Goal: Use online tool/utility

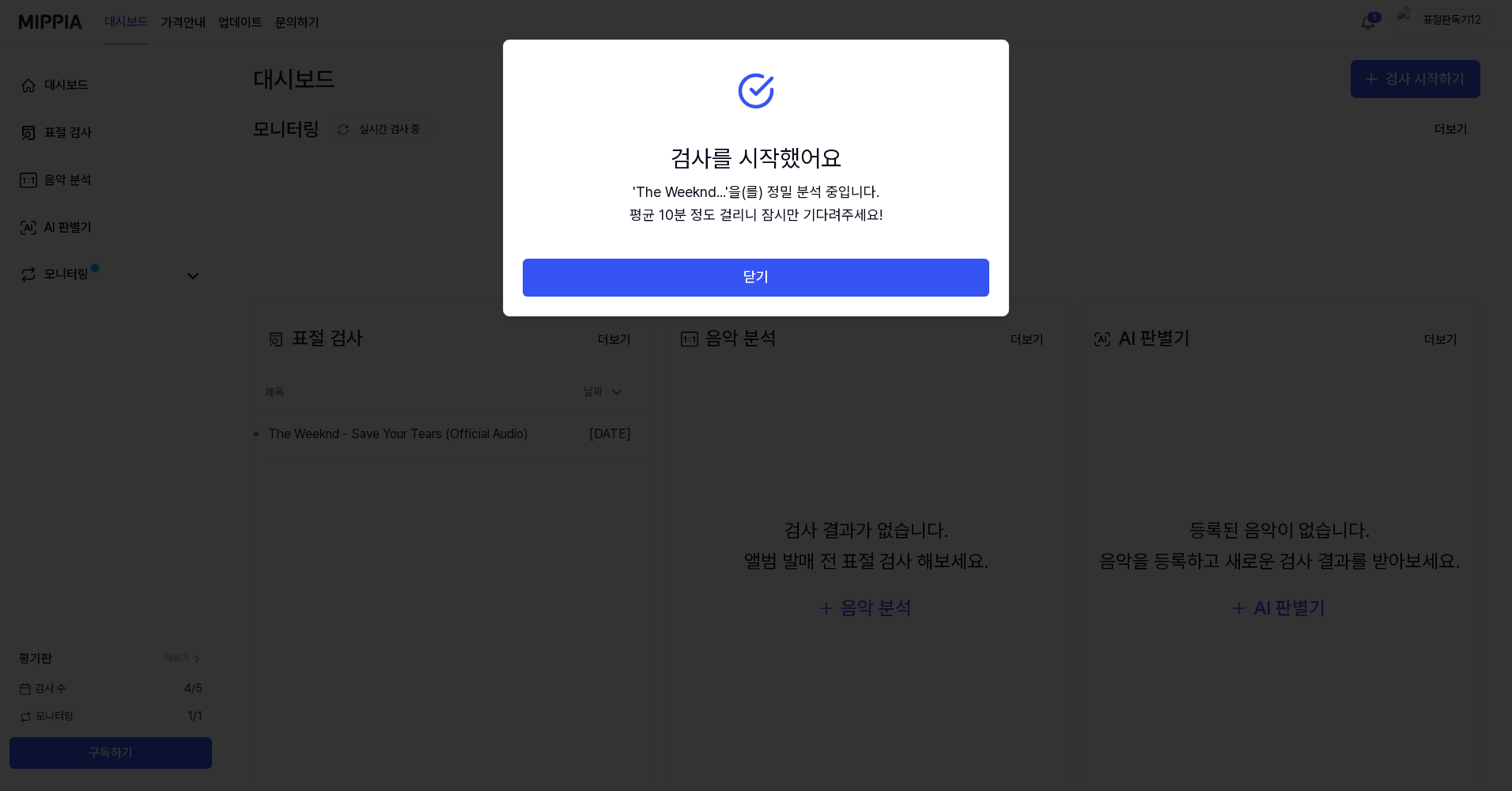
click at [765, 212] on div "' The Weeknd... ' 을(를) 정밀 분석 중입니다. 평균 10분 정도 걸리니 잠시만 기다려주세요!" at bounding box center [756, 204] width 253 height 46
drag, startPoint x: 746, startPoint y: 117, endPoint x: 730, endPoint y: 140, distance: 28.0
click at [730, 140] on section "검사를 시작했어요 ' The Weeknd... ' 을(를) 정밀 분석 중입니다. 평균 10분 정도 걸리니 잠시만 기다려주세요!" at bounding box center [756, 149] width 505 height 218
drag, startPoint x: 730, startPoint y: 140, endPoint x: 888, endPoint y: 190, distance: 165.7
click at [888, 190] on section "검사를 시작했어요 ' The Weeknd... ' 을(를) 정밀 분석 중입니다. 평균 10분 정도 걸리니 잠시만 기다려주세요!" at bounding box center [756, 149] width 505 height 218
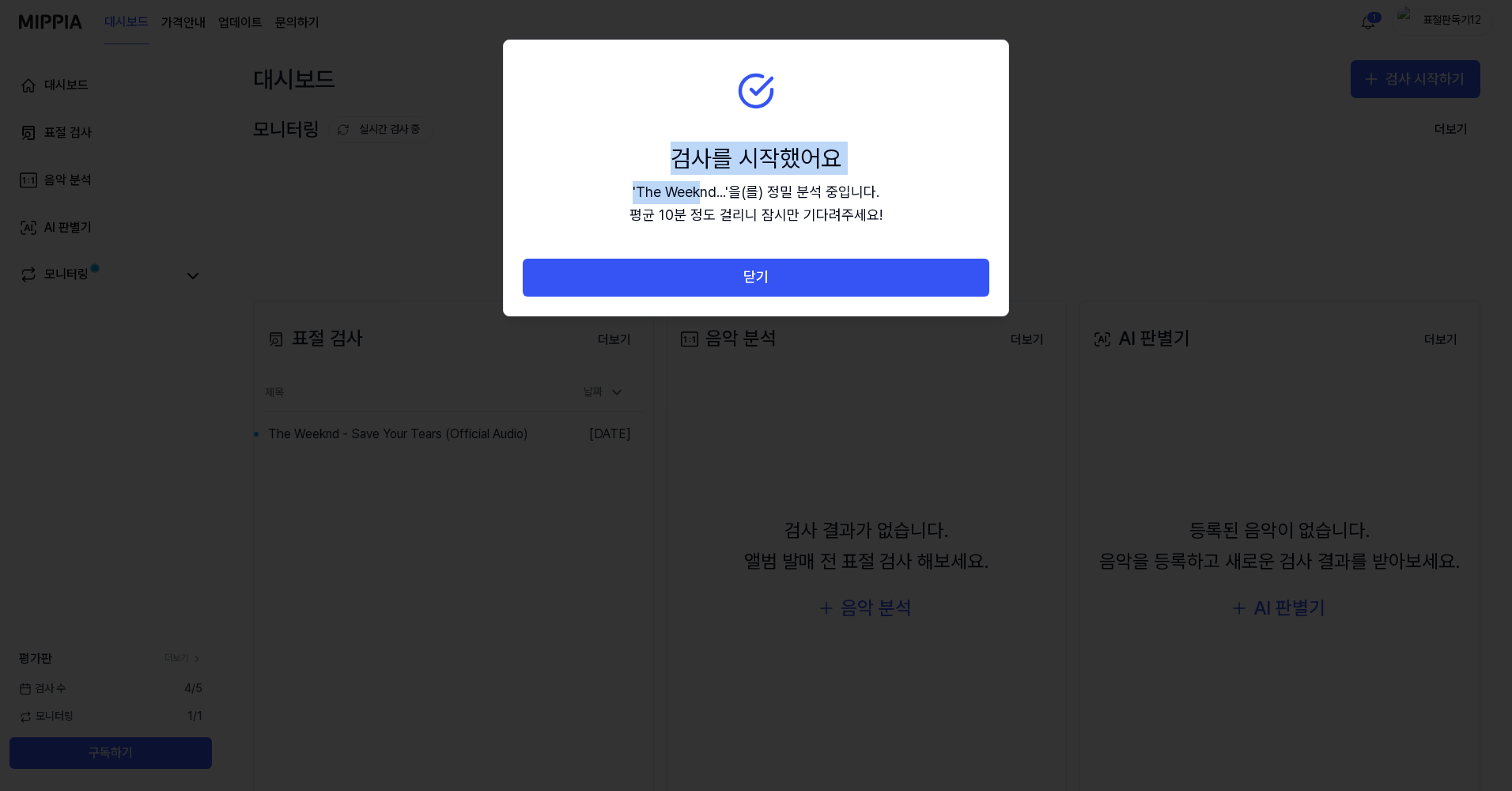
drag, startPoint x: 755, startPoint y: 75, endPoint x: 708, endPoint y: 185, distance: 119.6
click at [708, 185] on section "검사를 시작했어요 ' The Weeknd... ' 을(를) 정밀 분석 중입니다. 평균 10분 정도 걸리니 잠시만 기다려주세요!" at bounding box center [756, 149] width 505 height 218
drag, startPoint x: 708, startPoint y: 185, endPoint x: 792, endPoint y: 197, distance: 84.9
click at [761, 183] on div "' The Weeknd... ' 을(를) 정밀 분석 중입니다. 평균 10분 정도 걸리니 잠시만 기다려주세요!" at bounding box center [756, 204] width 253 height 46
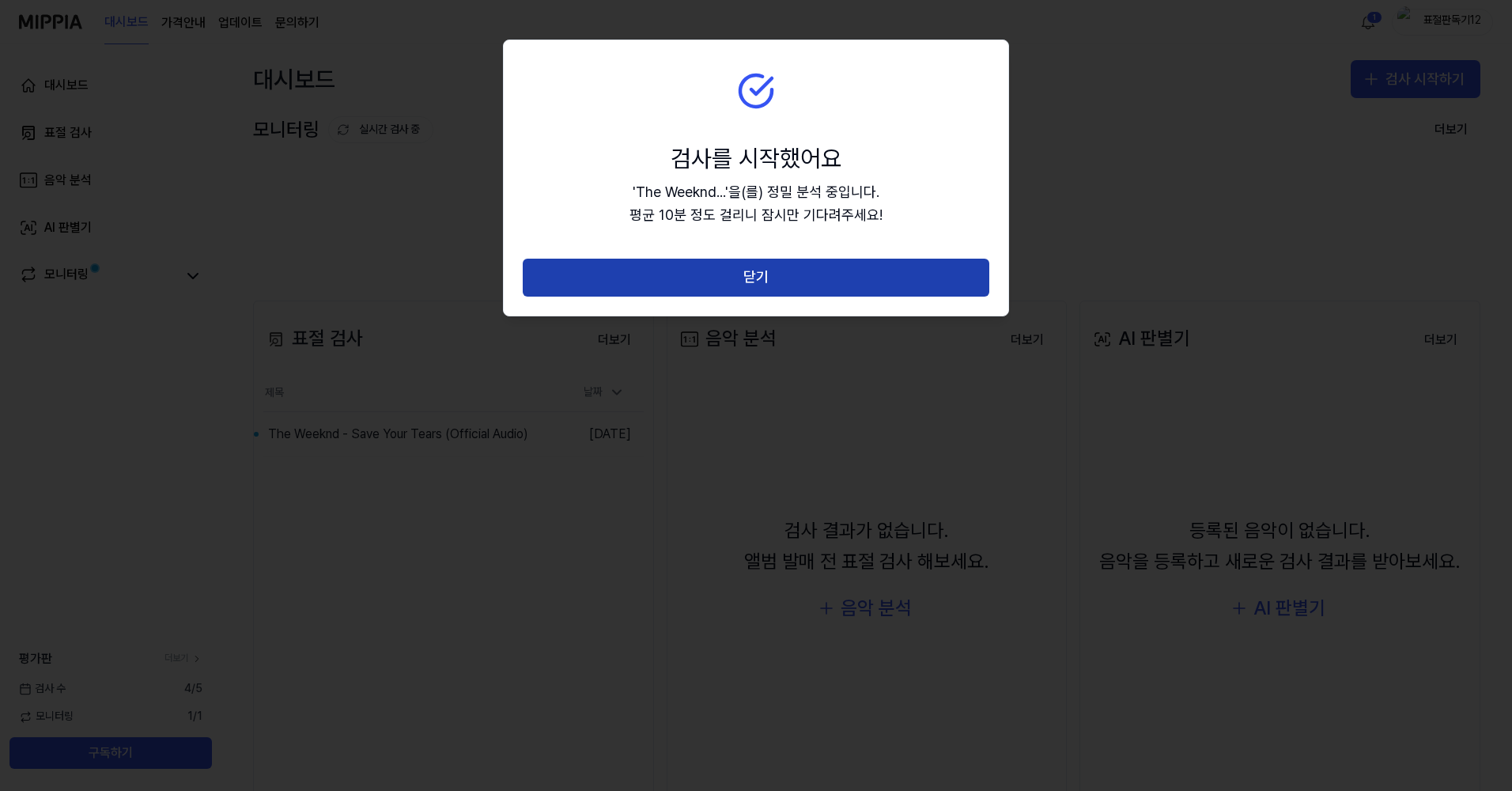
drag, startPoint x: 882, startPoint y: 227, endPoint x: 835, endPoint y: 268, distance: 62.4
click at [883, 228] on section "검사를 시작했어요 ' The Weeknd... ' 을(를) 정밀 분석 중입니다. 평균 10분 정도 걸리니 잠시만 기다려주세요!" at bounding box center [756, 149] width 505 height 218
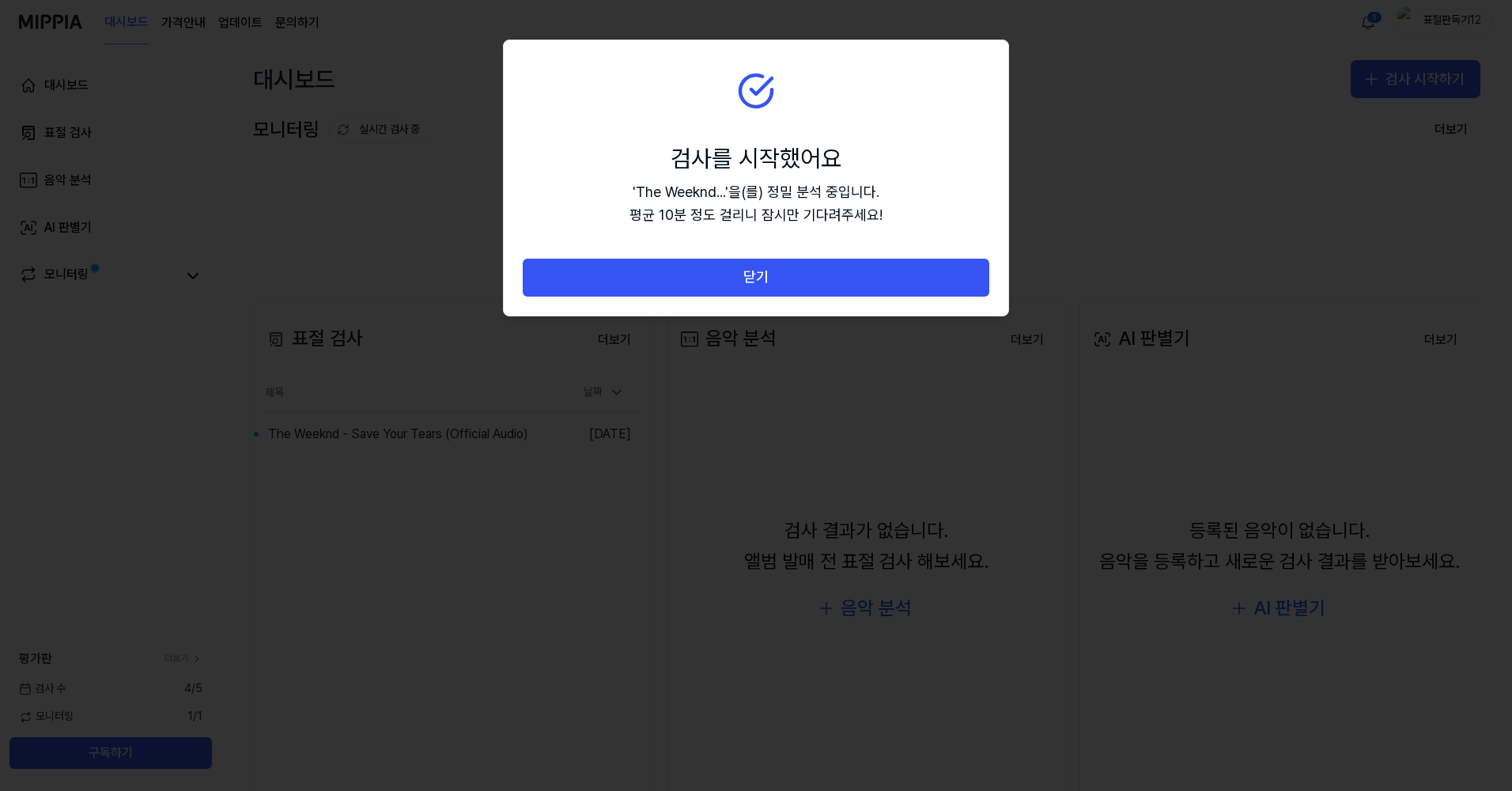
drag, startPoint x: 686, startPoint y: 82, endPoint x: 724, endPoint y: 53, distance: 47.8
click at [721, 51] on section "검사를 시작했어요 ' The Weeknd... ' 을(를) 정밀 분석 중입니다. 평균 10분 정도 걸리니 잠시만 기다려주세요!" at bounding box center [756, 149] width 505 height 218
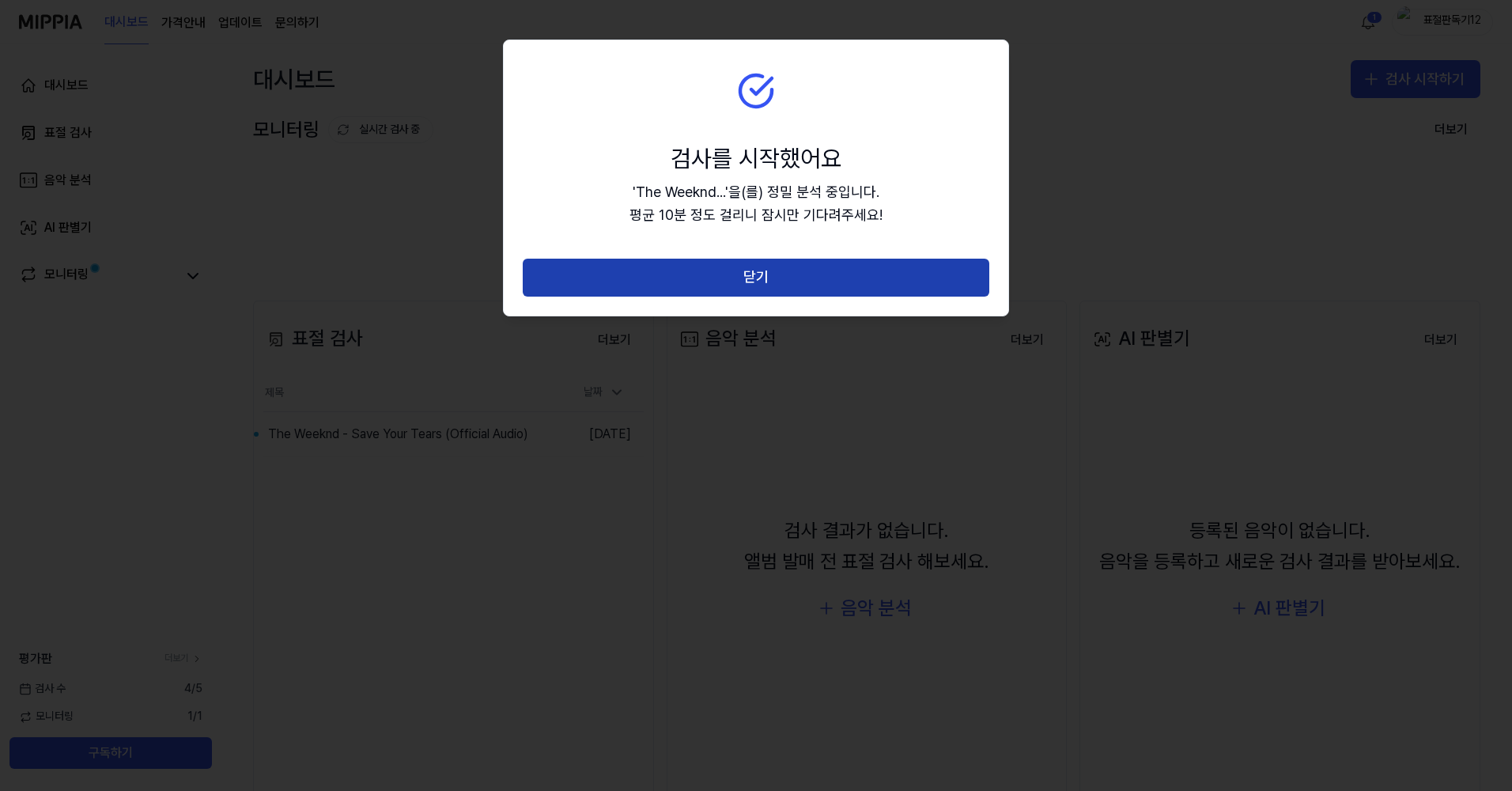
click at [783, 286] on button "닫기" at bounding box center [756, 277] width 466 height 38
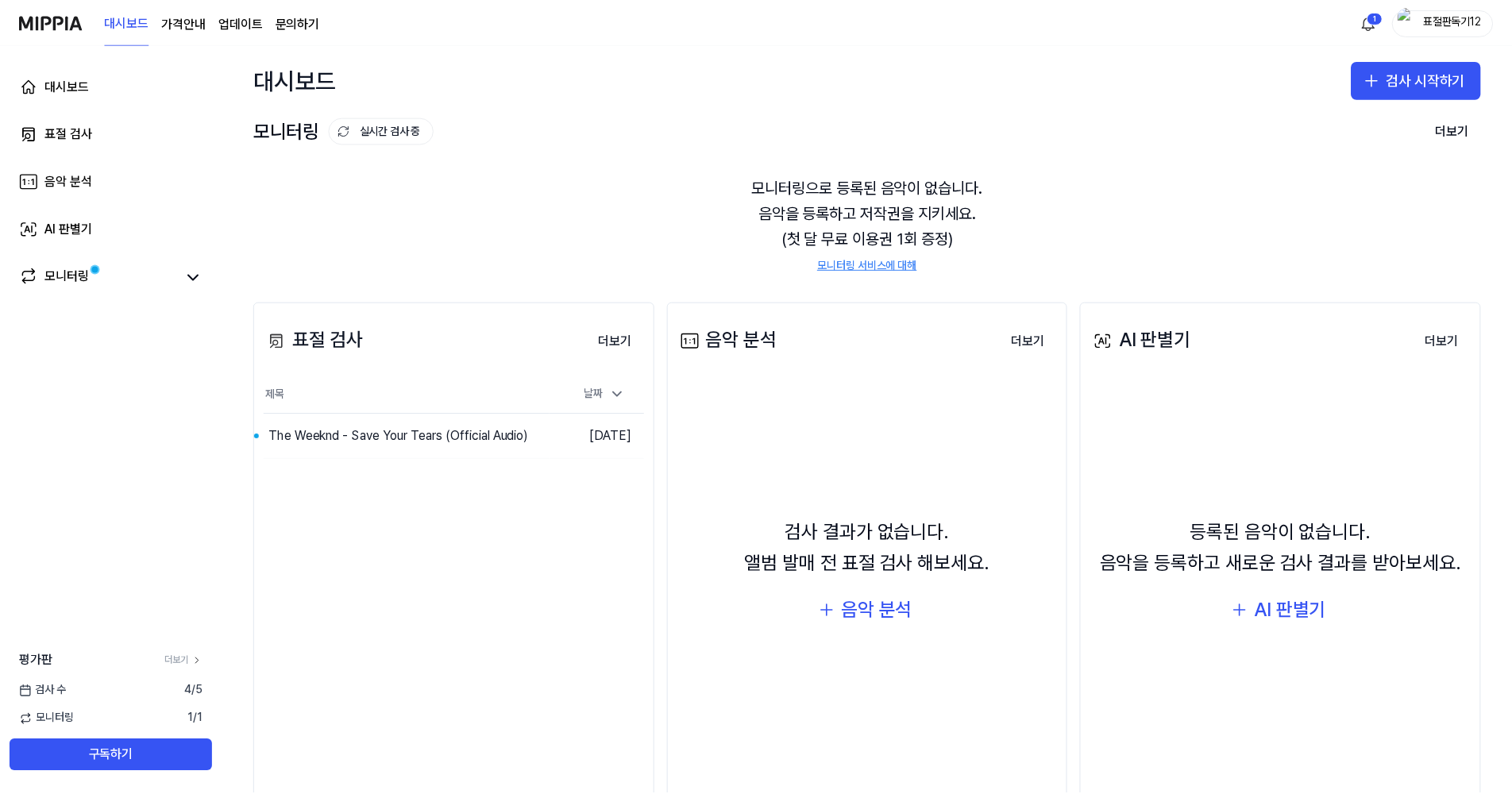
scroll to position [62, 0]
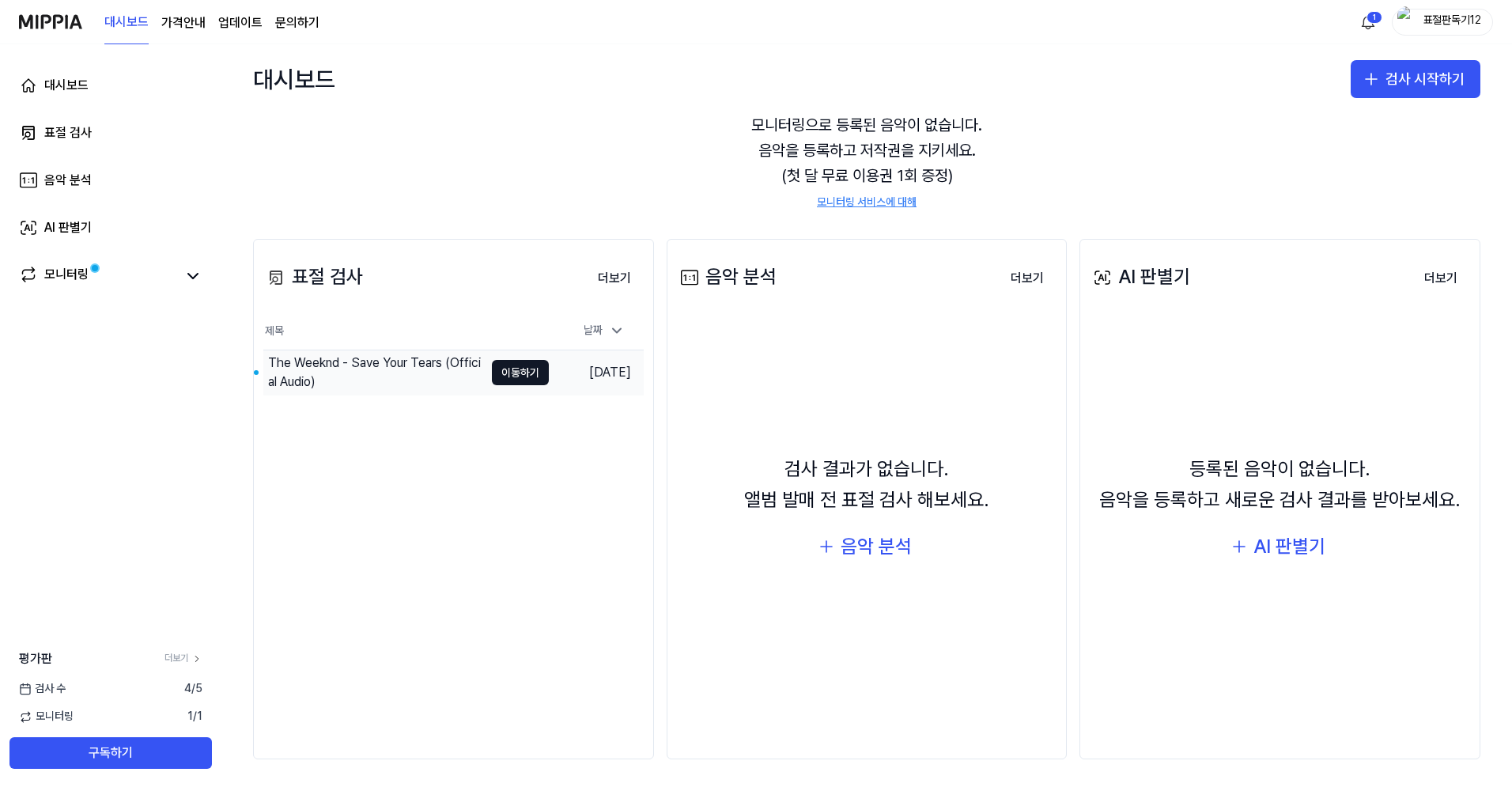
click at [377, 363] on div "The Weeknd - Save Your Tears (Official Audio)" at bounding box center [376, 372] width 216 height 38
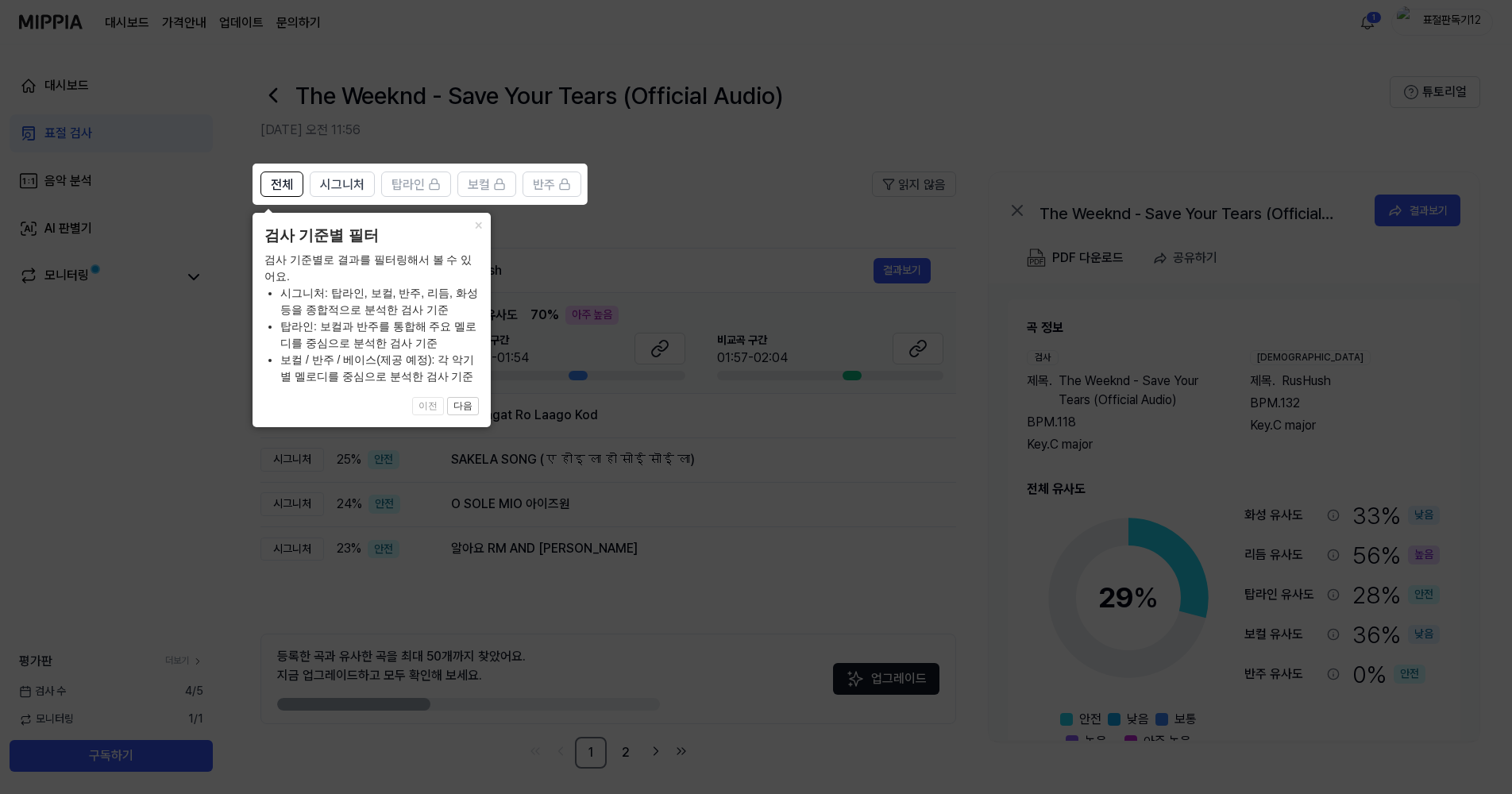
click at [932, 66] on icon at bounding box center [759, 397] width 1518 height 794
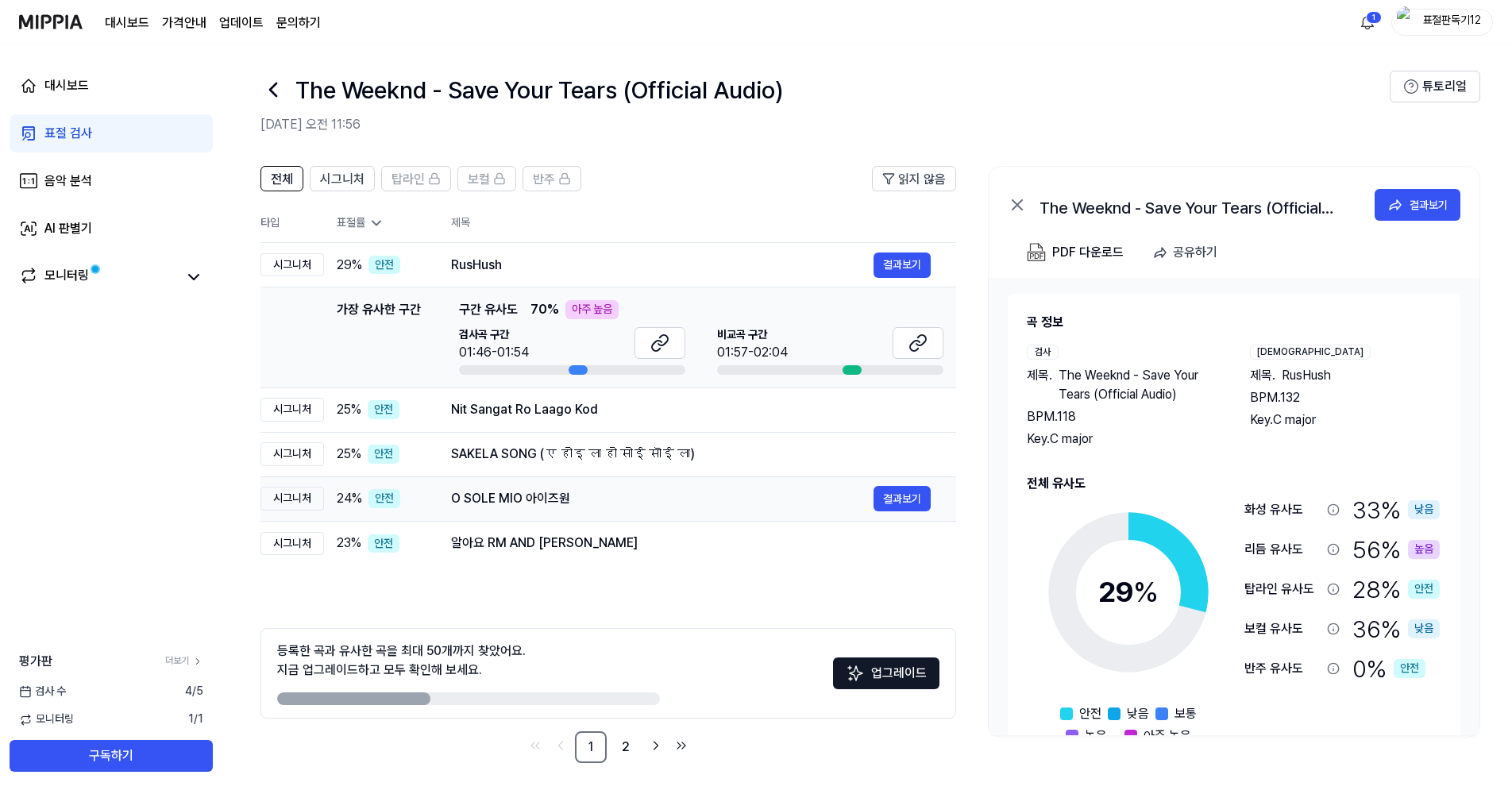
scroll to position [7, 0]
click at [630, 745] on link "2" at bounding box center [626, 747] width 32 height 32
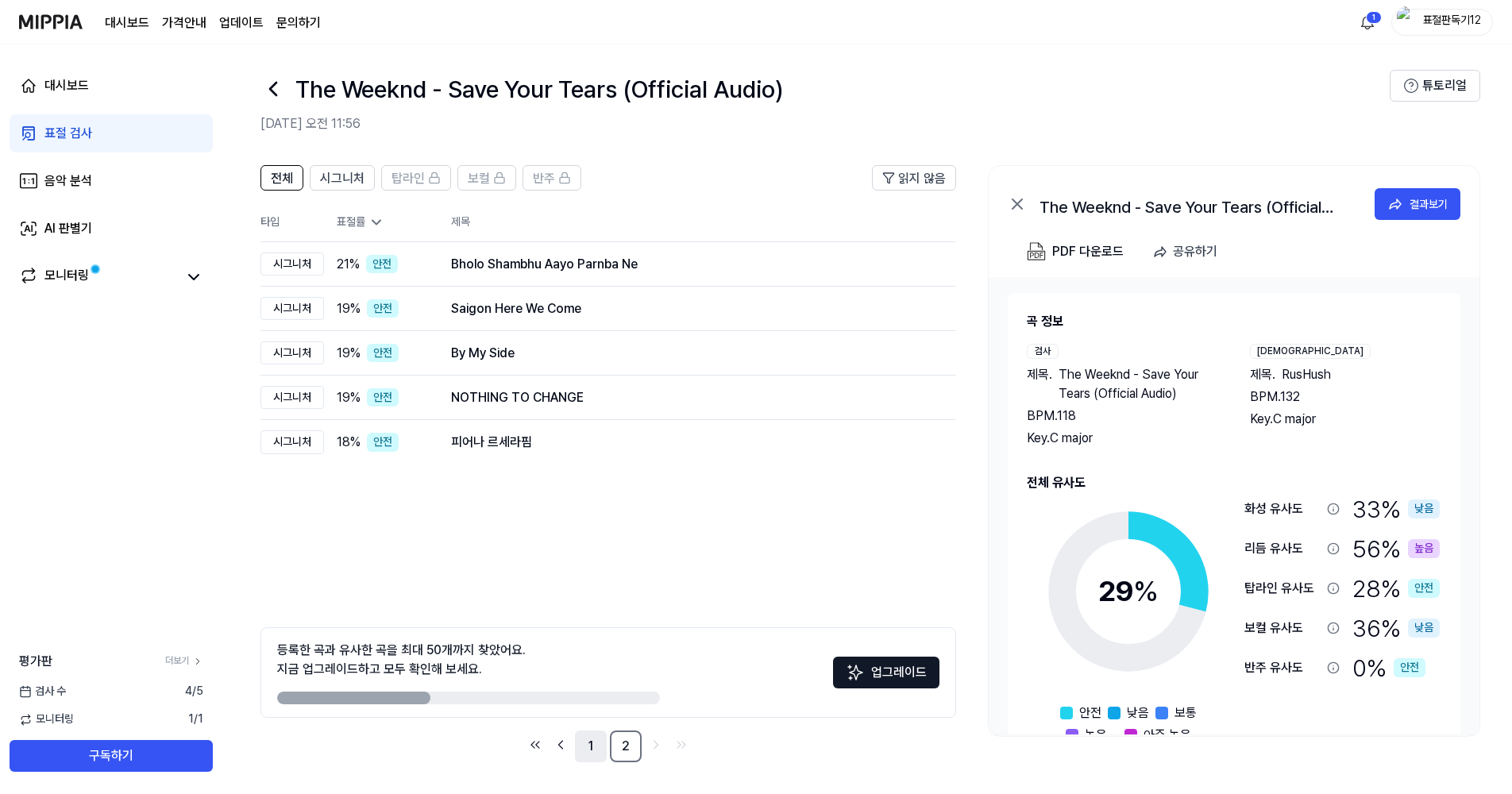
click at [599, 753] on link "1" at bounding box center [591, 747] width 32 height 32
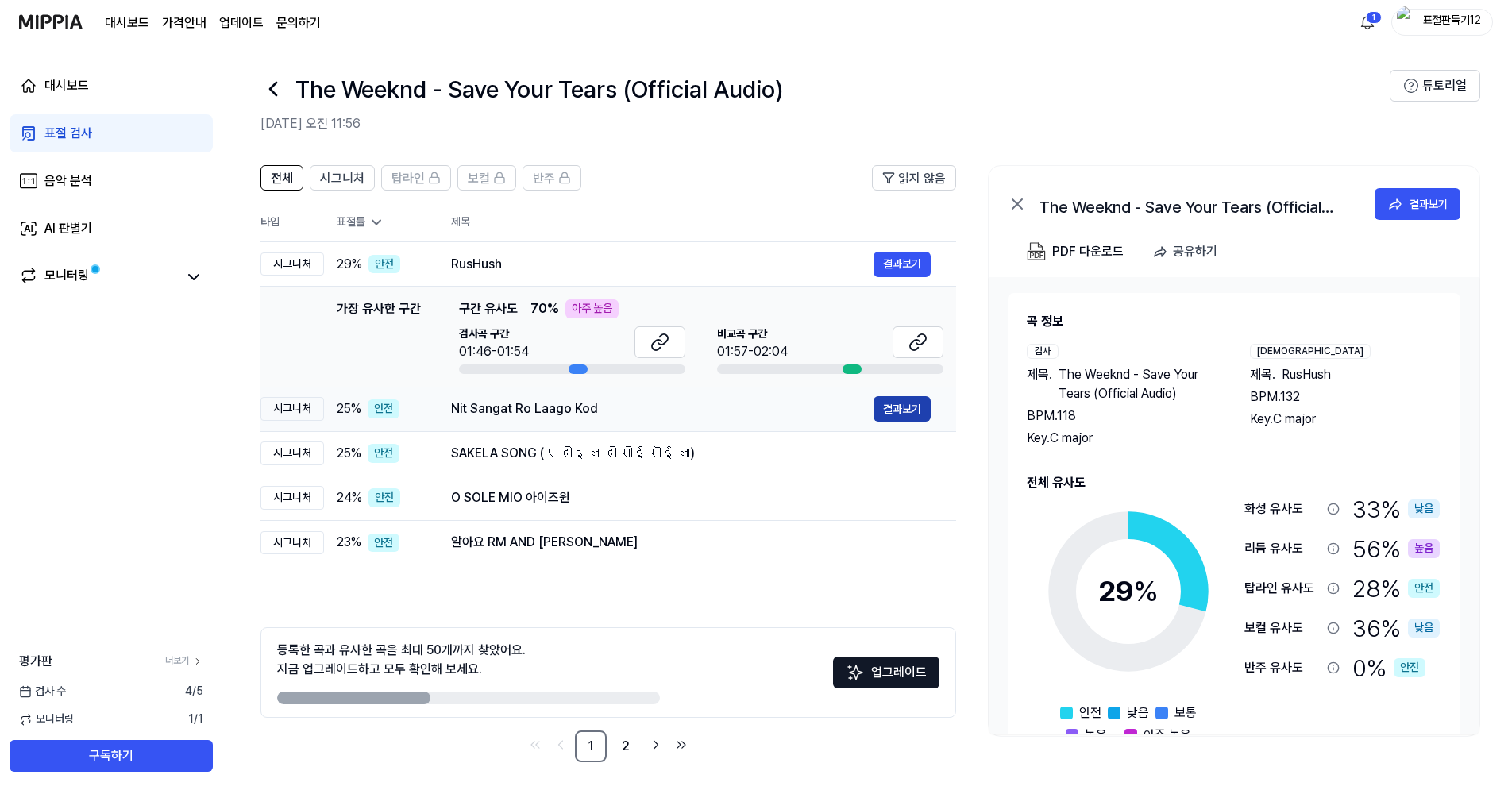
click at [884, 410] on button "결과보기" at bounding box center [902, 409] width 57 height 25
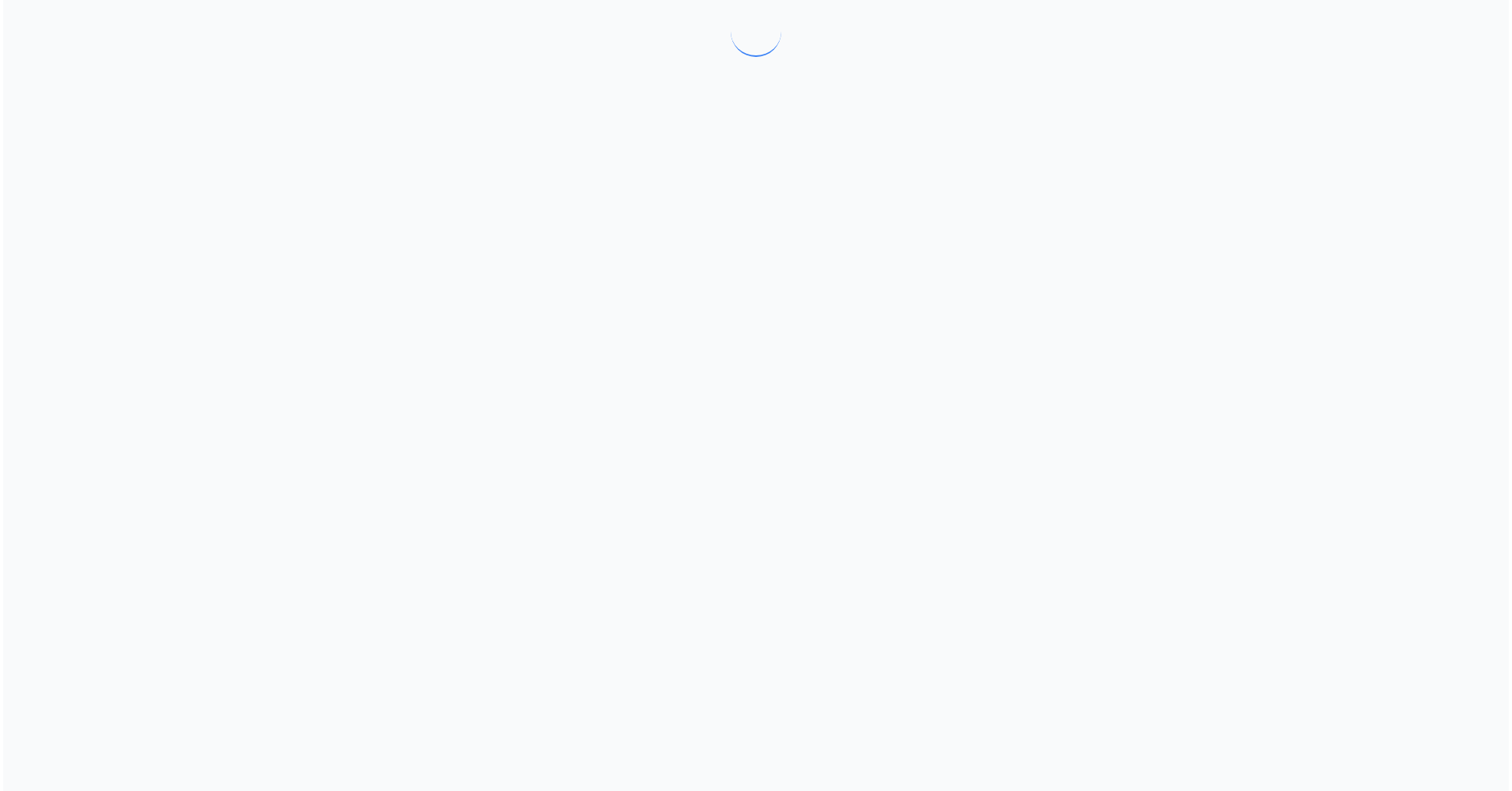
scroll to position [0, 0]
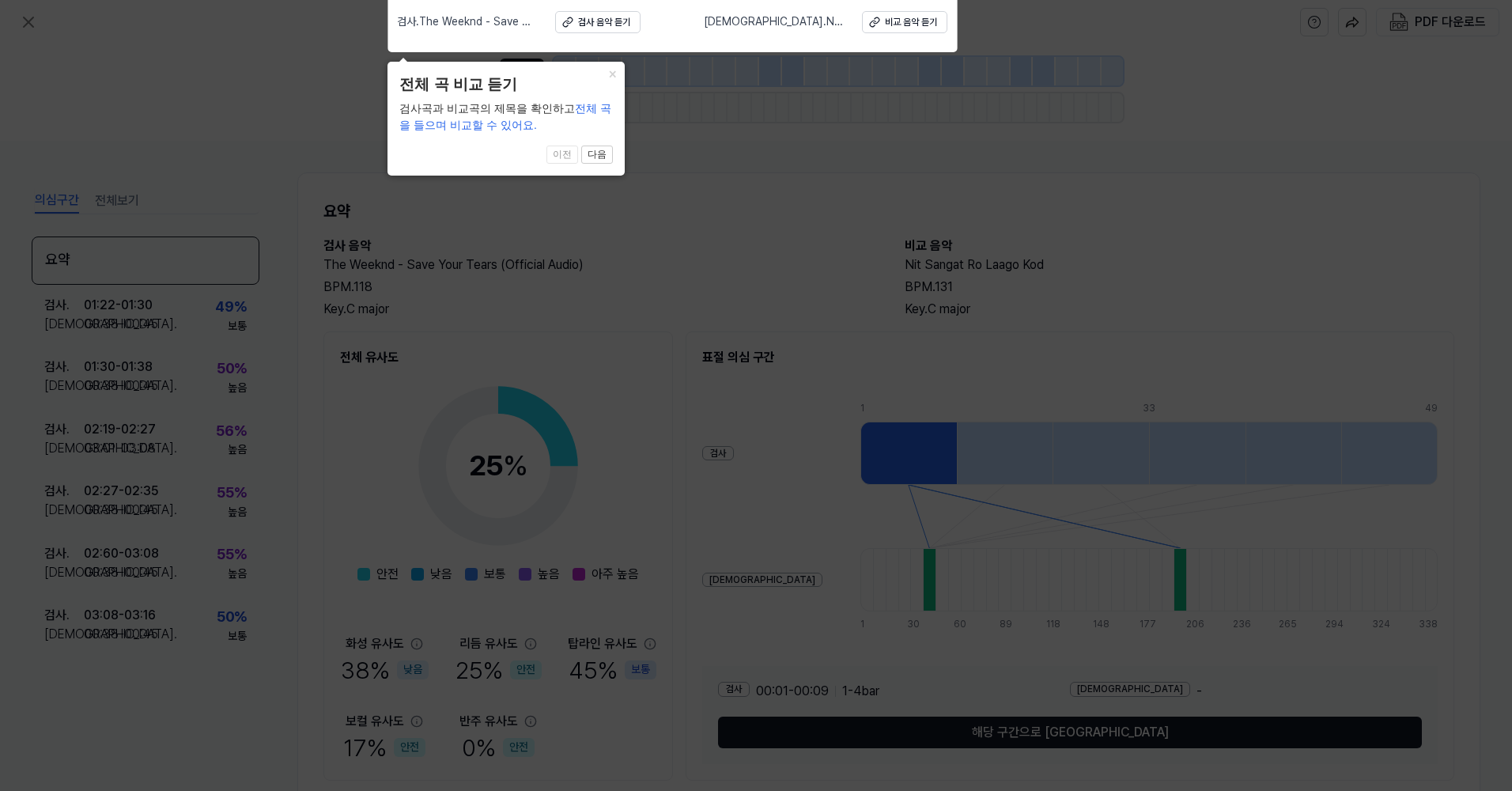
click at [658, 245] on icon at bounding box center [756, 392] width 1512 height 799
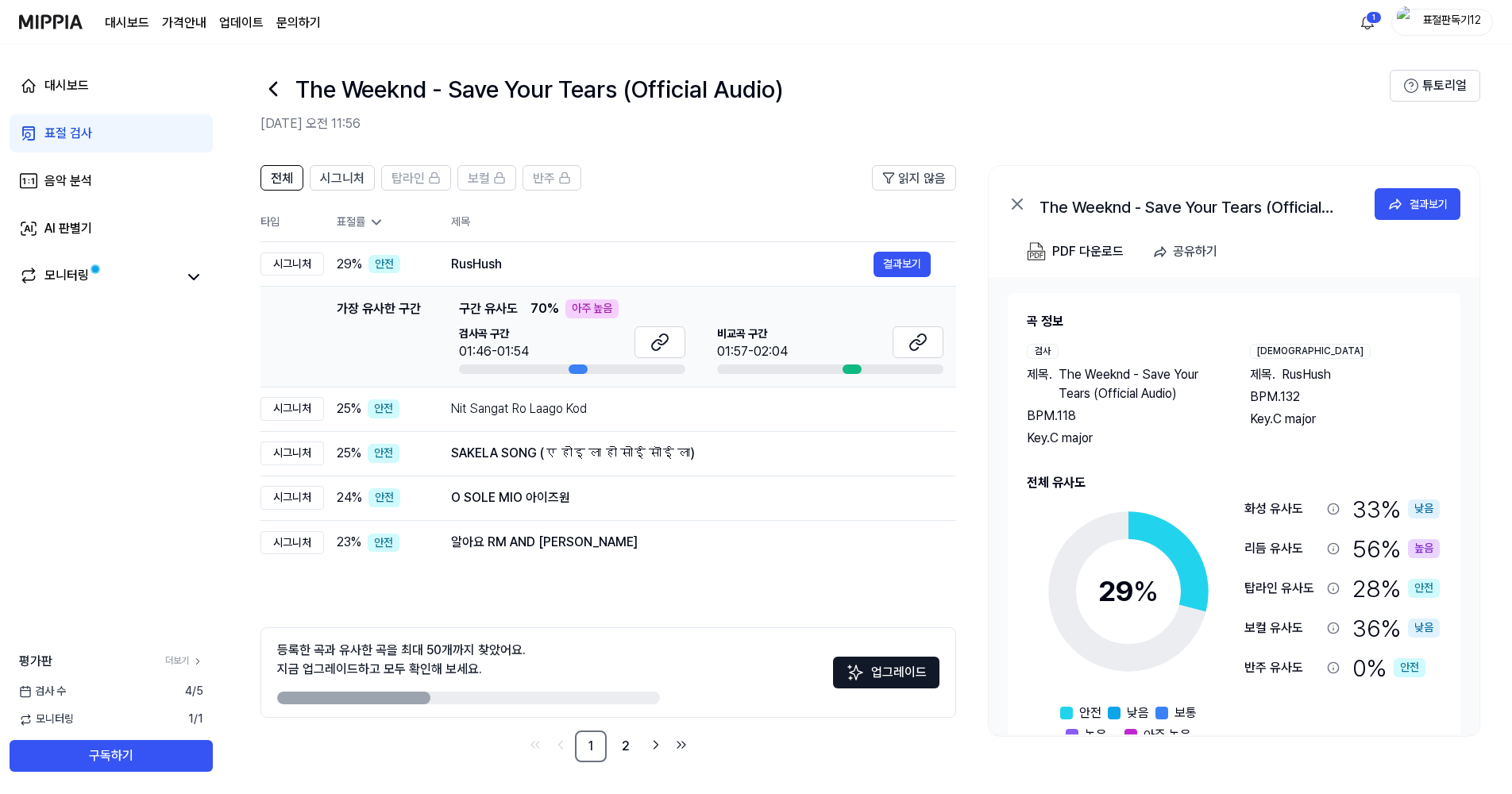
scroll to position [45, 0]
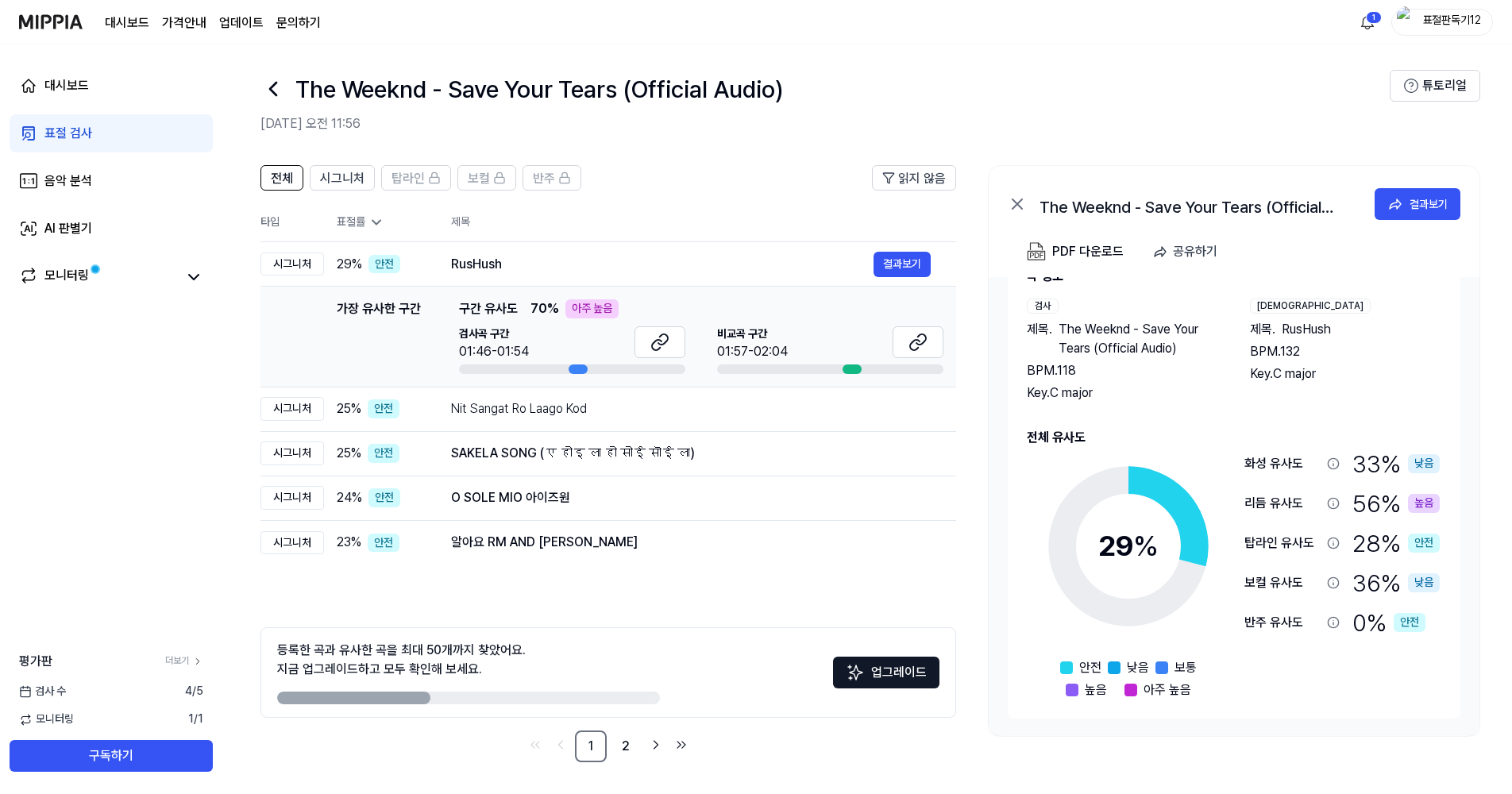
drag, startPoint x: 391, startPoint y: 694, endPoint x: 572, endPoint y: 679, distance: 181.6
click at [550, 691] on div "등록한 곡과 유사한 곡을 최대 50개까지 찾았어요. 지금 업그레이드하고 모두 확인해 보세요." at bounding box center [468, 673] width 383 height 64
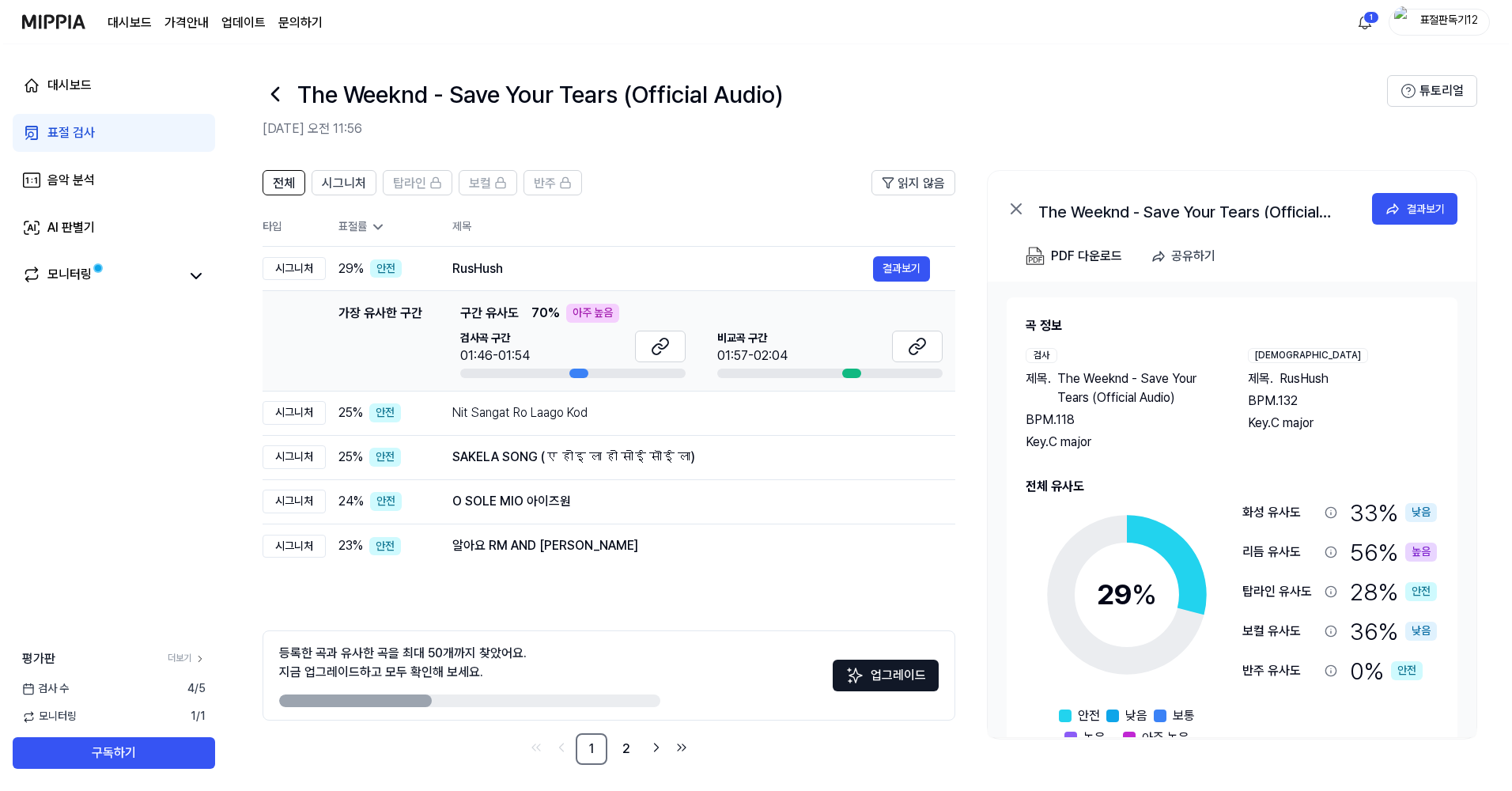
scroll to position [0, 0]
click at [658, 354] on icon at bounding box center [657, 347] width 19 height 19
click at [909, 345] on icon at bounding box center [914, 347] width 19 height 19
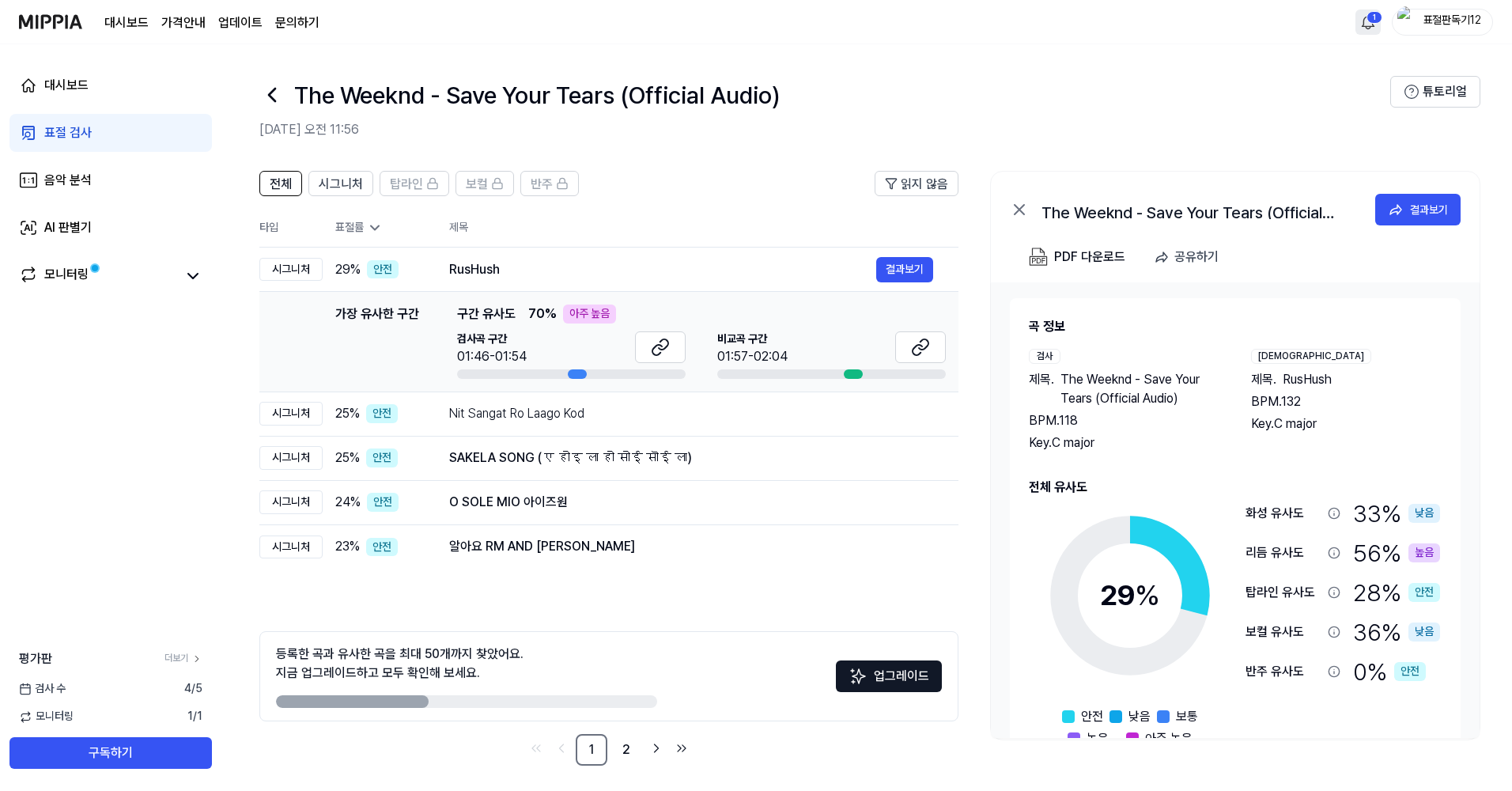
click at [1369, 20] on html "대시보드 가격안내 업데이트 문의하기 1 표절판독기12 대시보드 표절 검사 음악 분석 AI 판별기 모니터링 평가판 더보기 검사 [DATE] 모니…" at bounding box center [756, 396] width 1512 height 791
